Goal: Transaction & Acquisition: Purchase product/service

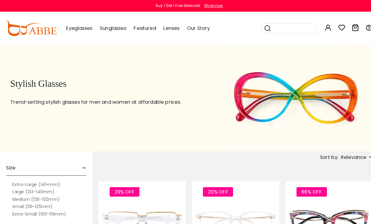
scroll to position [1, 0]
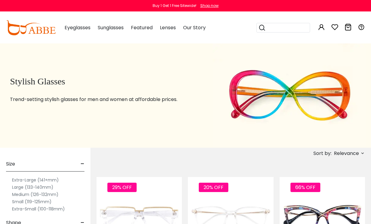
click at [40, 28] on img at bounding box center [30, 27] width 49 height 15
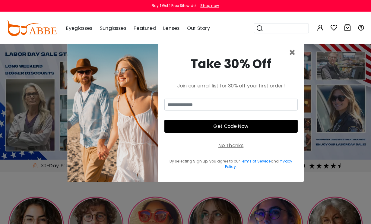
scroll to position [1, 0]
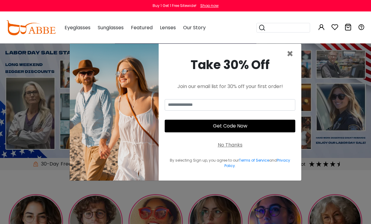
click at [289, 62] on span "×" at bounding box center [289, 53] width 7 height 15
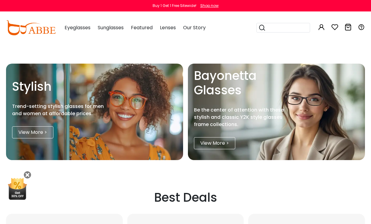
scroll to position [641, 0]
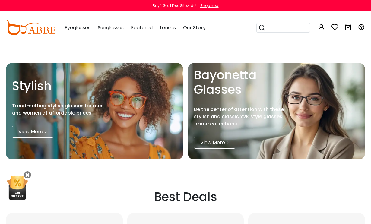
click at [223, 137] on link "View More >" at bounding box center [214, 143] width 41 height 12
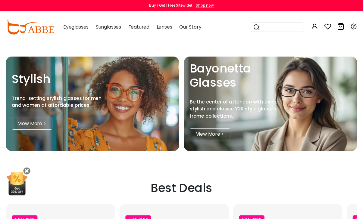
scroll to position [649, 0]
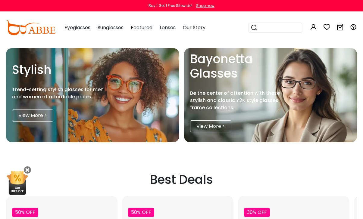
click at [44, 112] on link "View More >" at bounding box center [32, 116] width 41 height 12
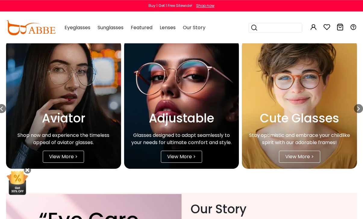
scroll to position [994, 0]
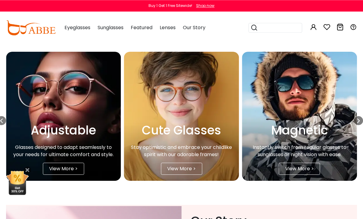
click at [195, 171] on div "View More >" at bounding box center [181, 169] width 41 height 12
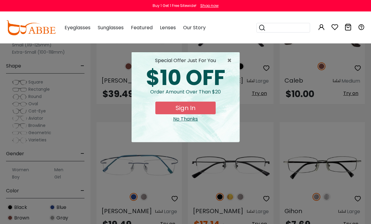
click at [227, 62] on span "×" at bounding box center [231, 60] width 8 height 7
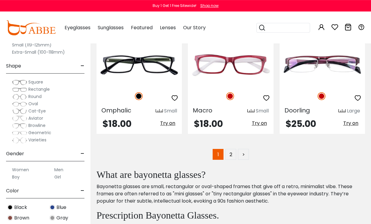
scroll to position [2693, 0]
click at [234, 149] on link "2" at bounding box center [230, 154] width 11 height 11
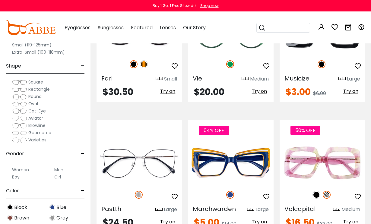
scroll to position [2584, 0]
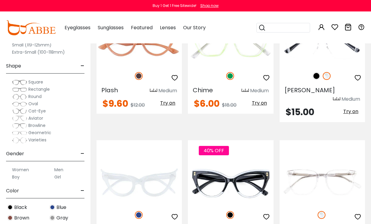
scroll to position [1747, 0]
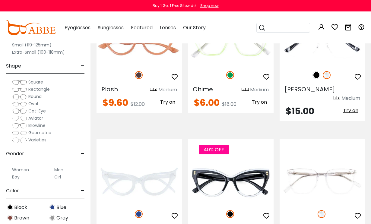
click at [0, 0] on img at bounding box center [0, 0] width 0 height 0
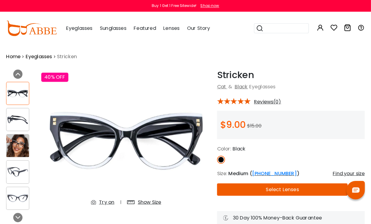
scroll to position [1, 0]
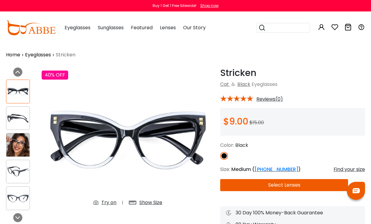
click at [18, 150] on img at bounding box center [17, 144] width 23 height 23
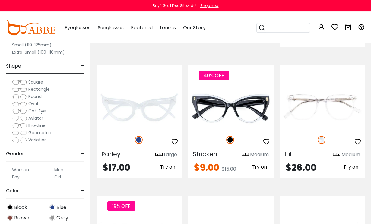
scroll to position [1805, 0]
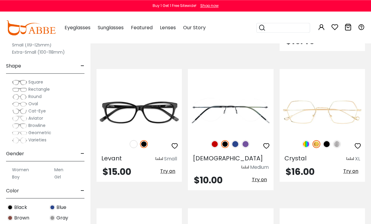
scroll to position [1011, 0]
click at [138, 138] on div at bounding box center [138, 144] width 85 height 13
click at [137, 140] on img at bounding box center [134, 144] width 8 height 8
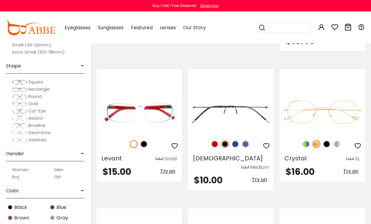
click at [145, 140] on img at bounding box center [144, 144] width 8 height 8
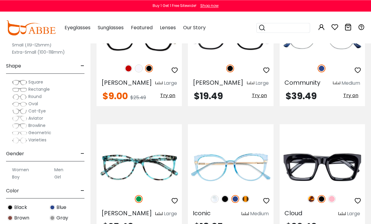
scroll to position [2740, 0]
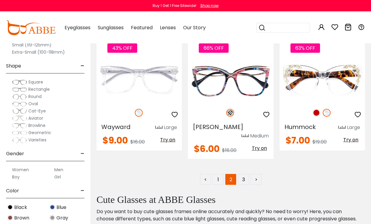
scroll to position [2723, 0]
click at [245, 174] on link "3" at bounding box center [243, 179] width 11 height 11
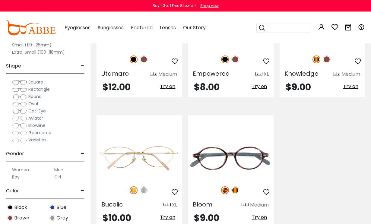
scroll to position [804, 0]
